Goal: Task Accomplishment & Management: Manage account settings

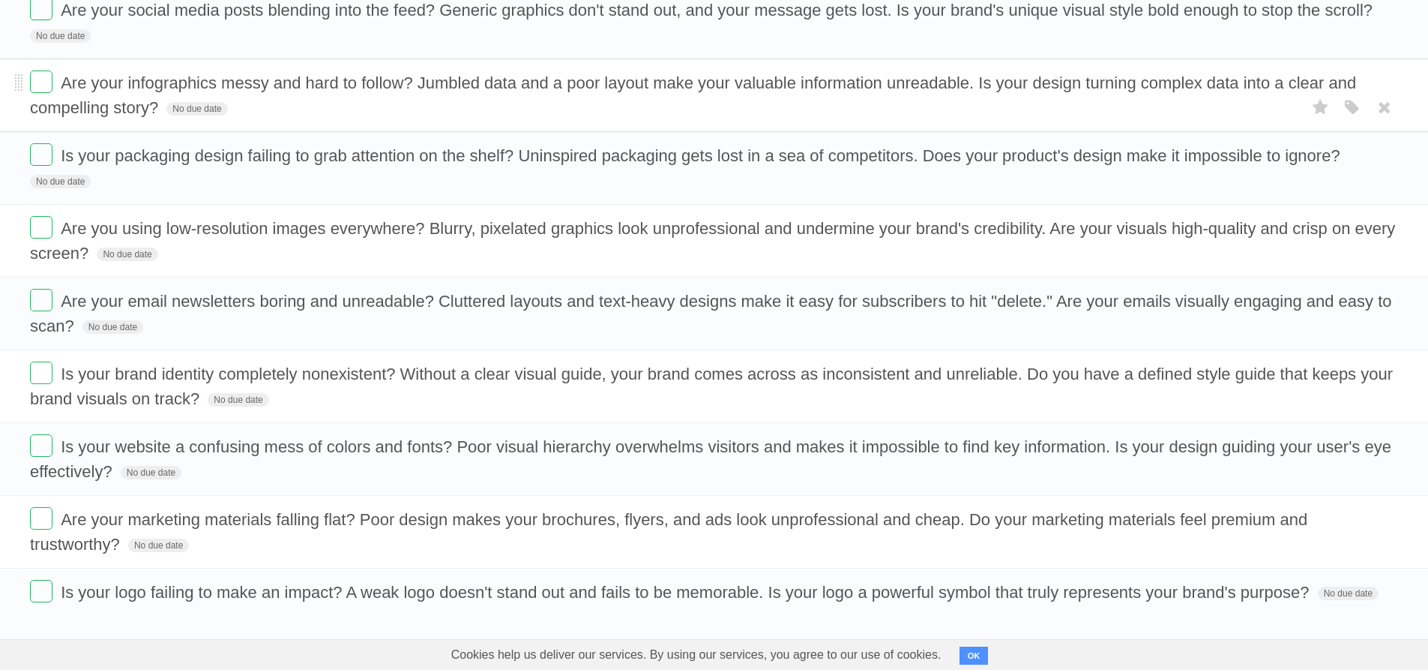
scroll to position [453, 0]
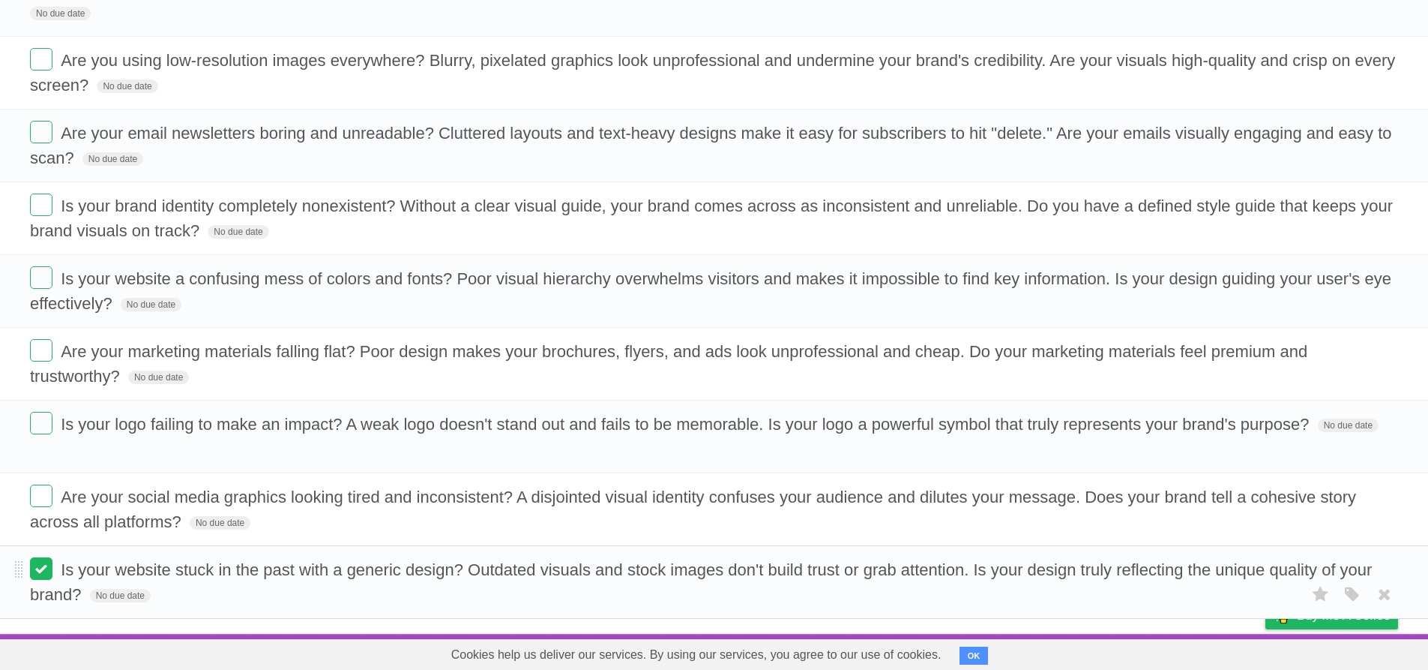
click at [48, 571] on label at bounding box center [41, 568] width 22 height 22
